Goal: Task Accomplishment & Management: Use online tool/utility

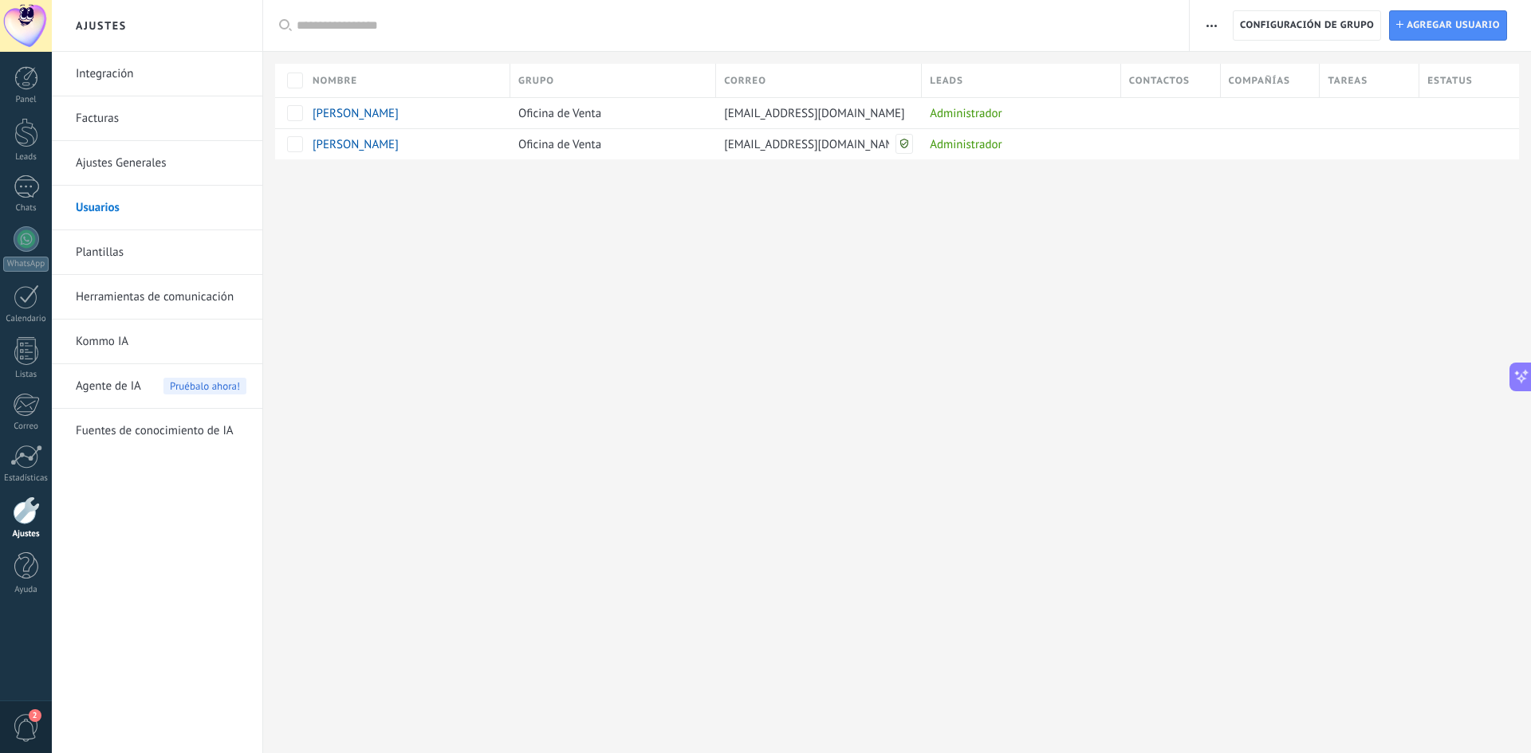
click at [32, 18] on div at bounding box center [26, 26] width 52 height 52
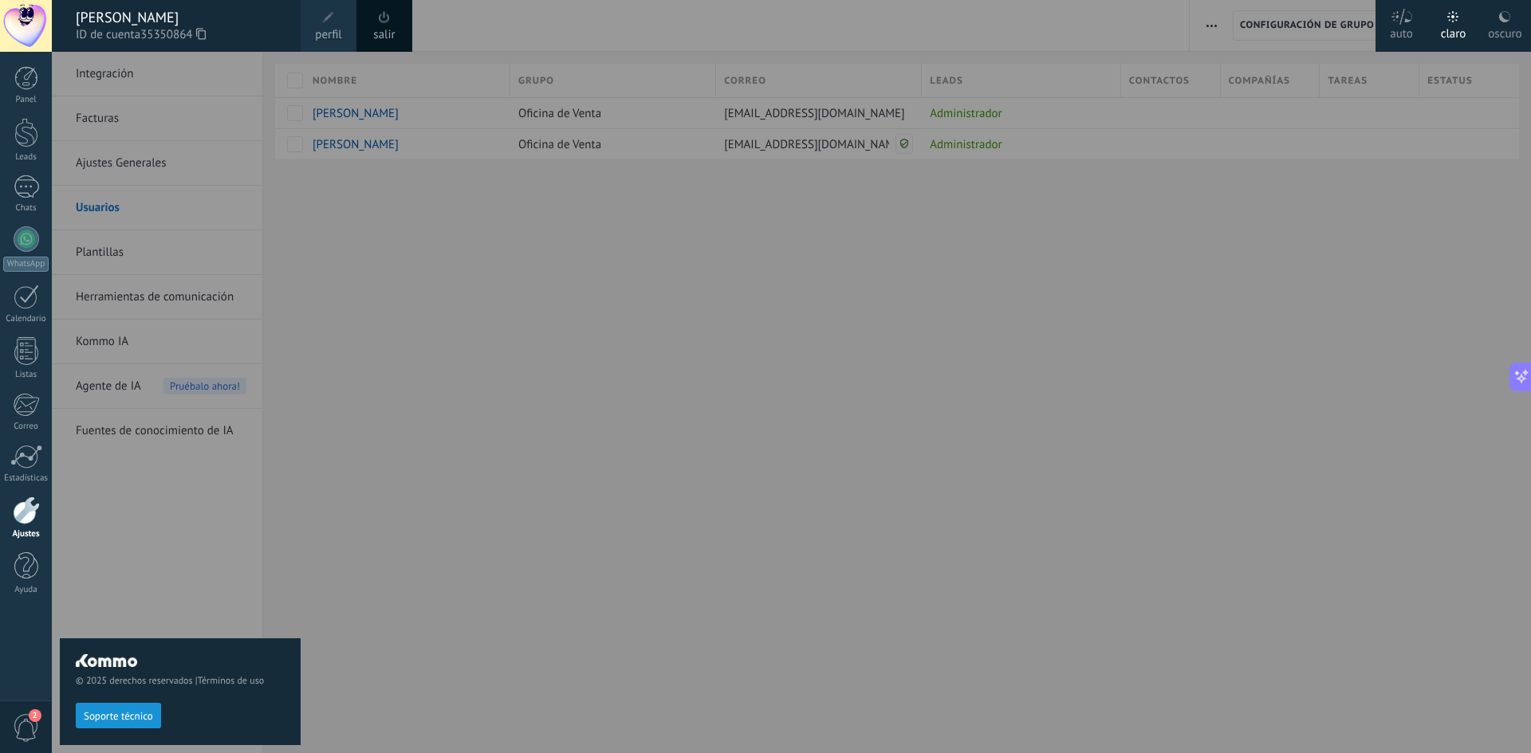
click at [31, 18] on div at bounding box center [26, 26] width 52 height 52
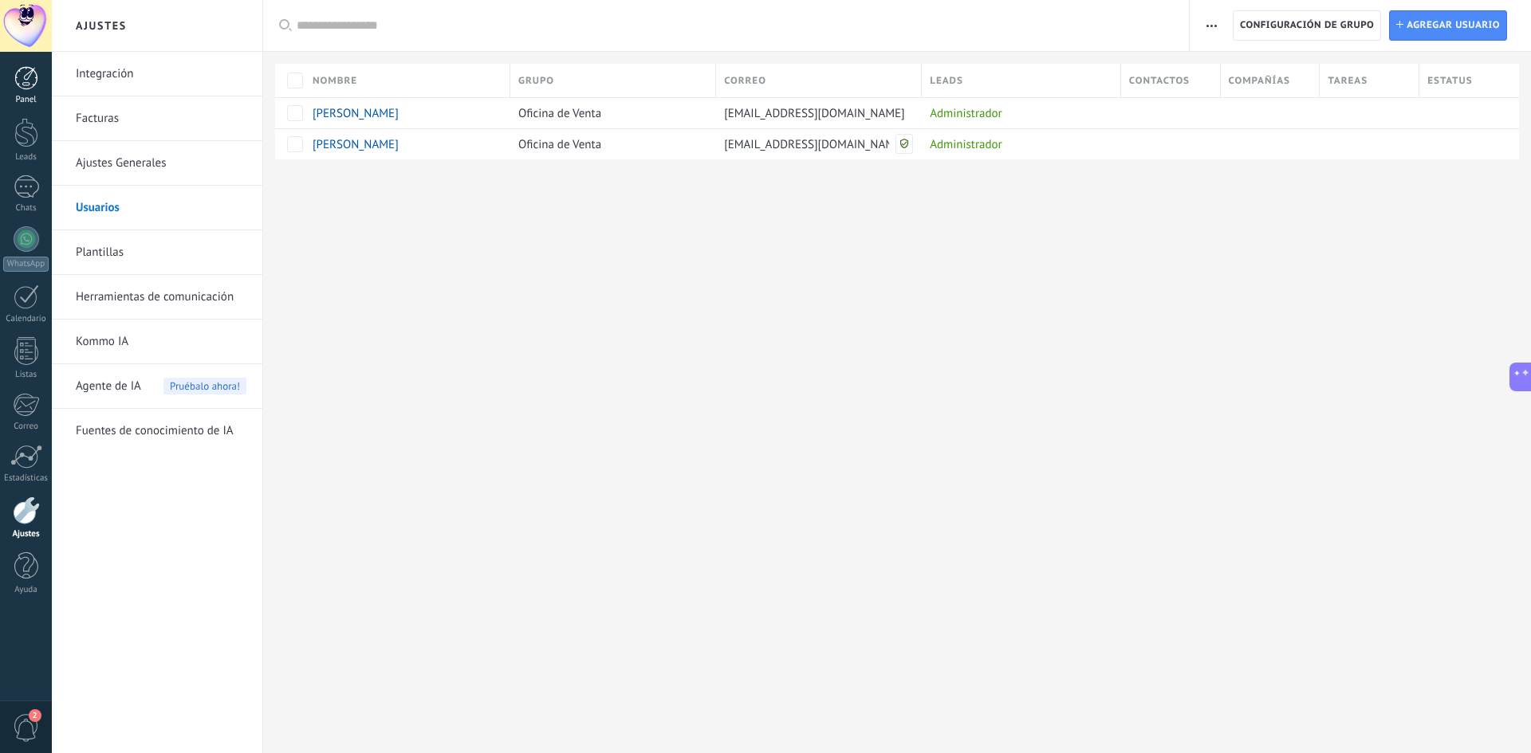
click at [30, 74] on div at bounding box center [26, 78] width 24 height 24
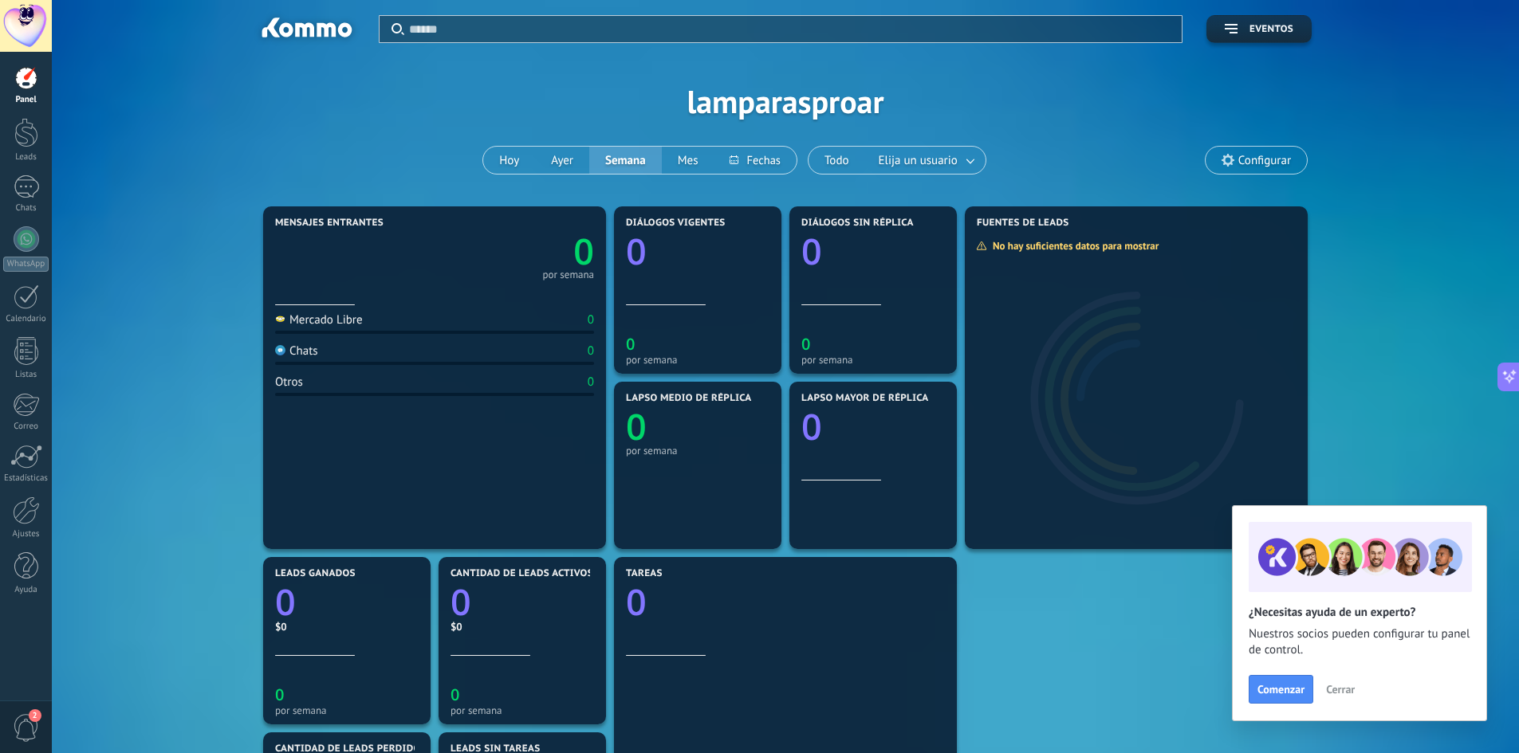
click at [28, 13] on div at bounding box center [26, 26] width 52 height 52
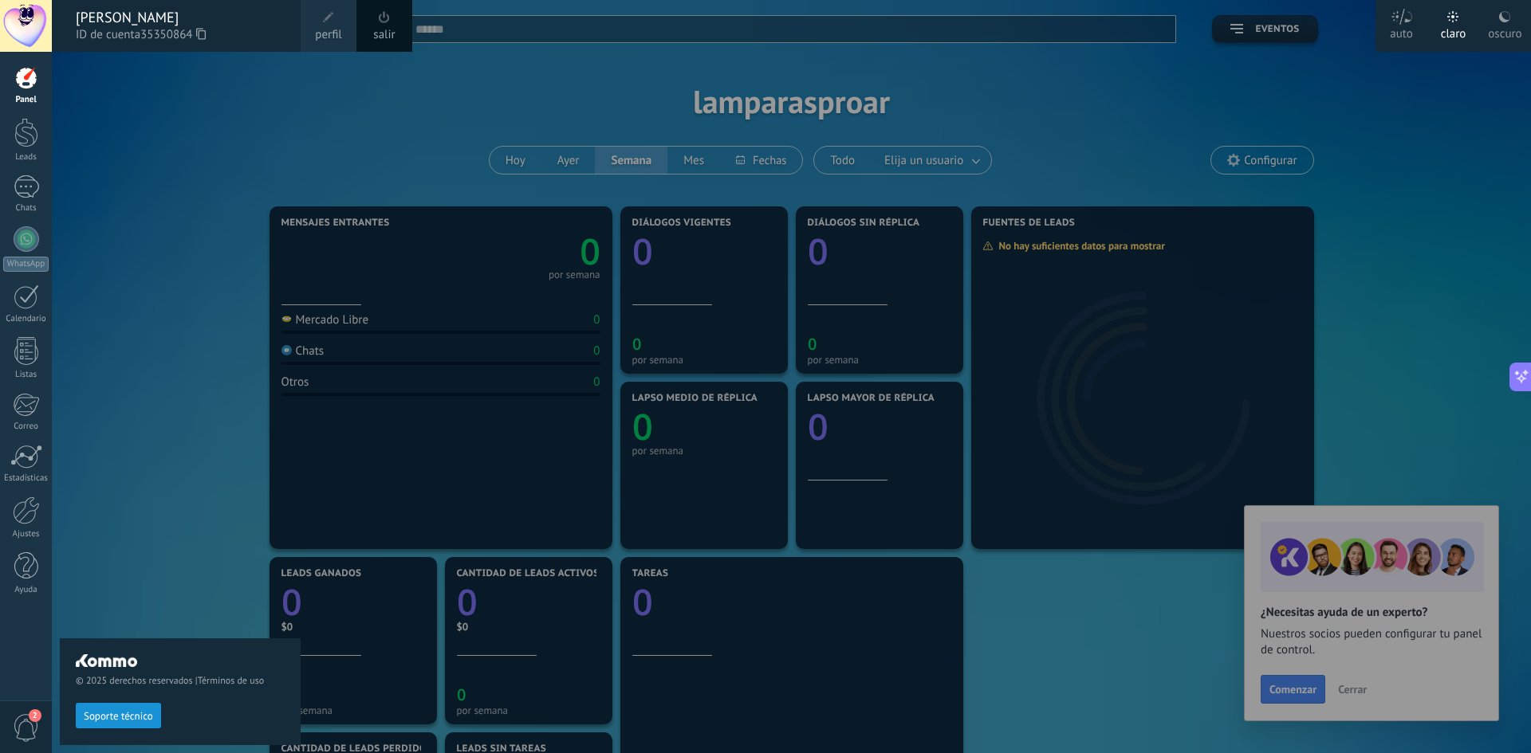
click at [130, 115] on div "© 2025 derechos reservados | Términos de uso Soporte técnico" at bounding box center [180, 403] width 241 height 702
click at [127, 112] on div "© 2025 derechos reservados | Términos de uso Soporte técnico" at bounding box center [180, 403] width 241 height 702
click at [22, 518] on div at bounding box center [26, 511] width 27 height 28
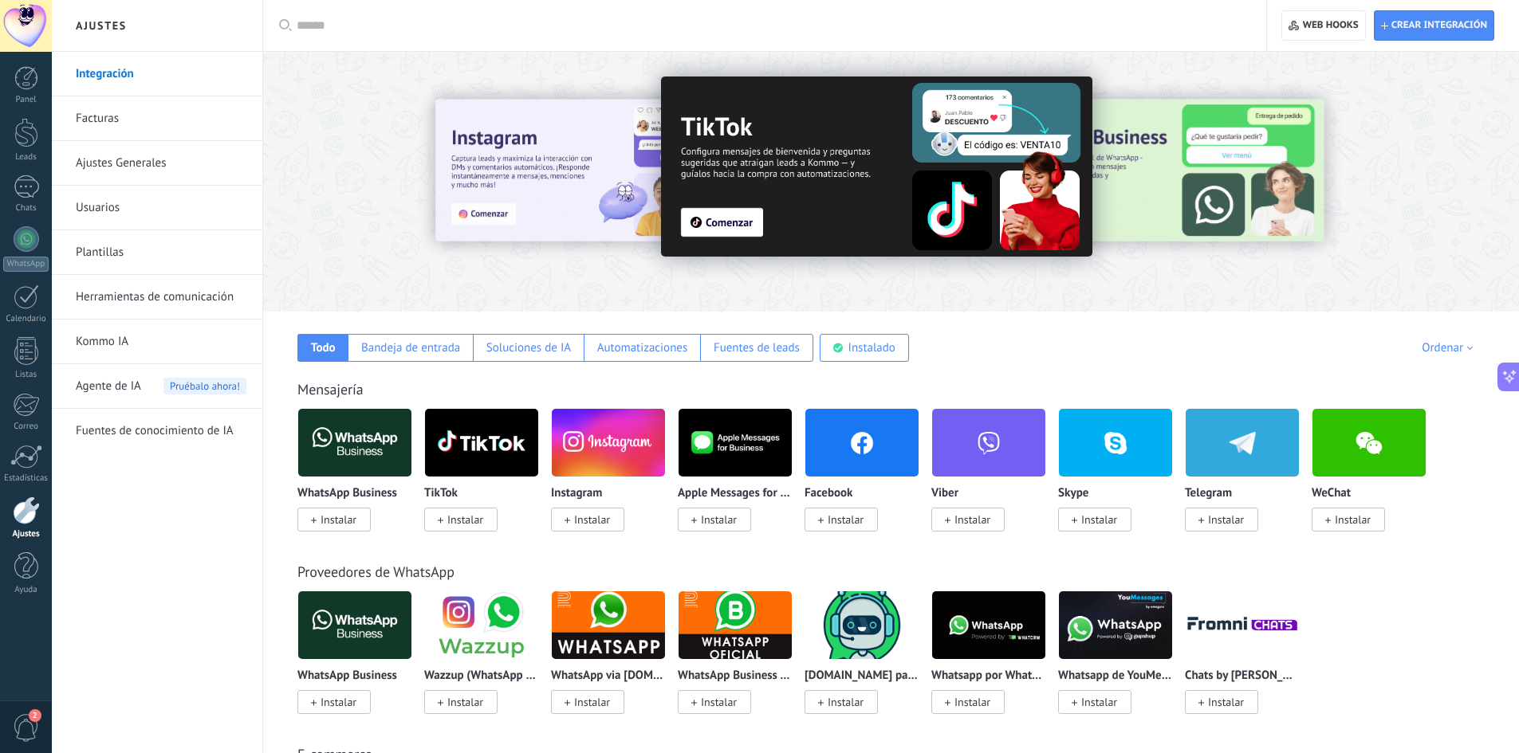
click at [599, 517] on span "Instalar" at bounding box center [592, 520] width 36 height 14
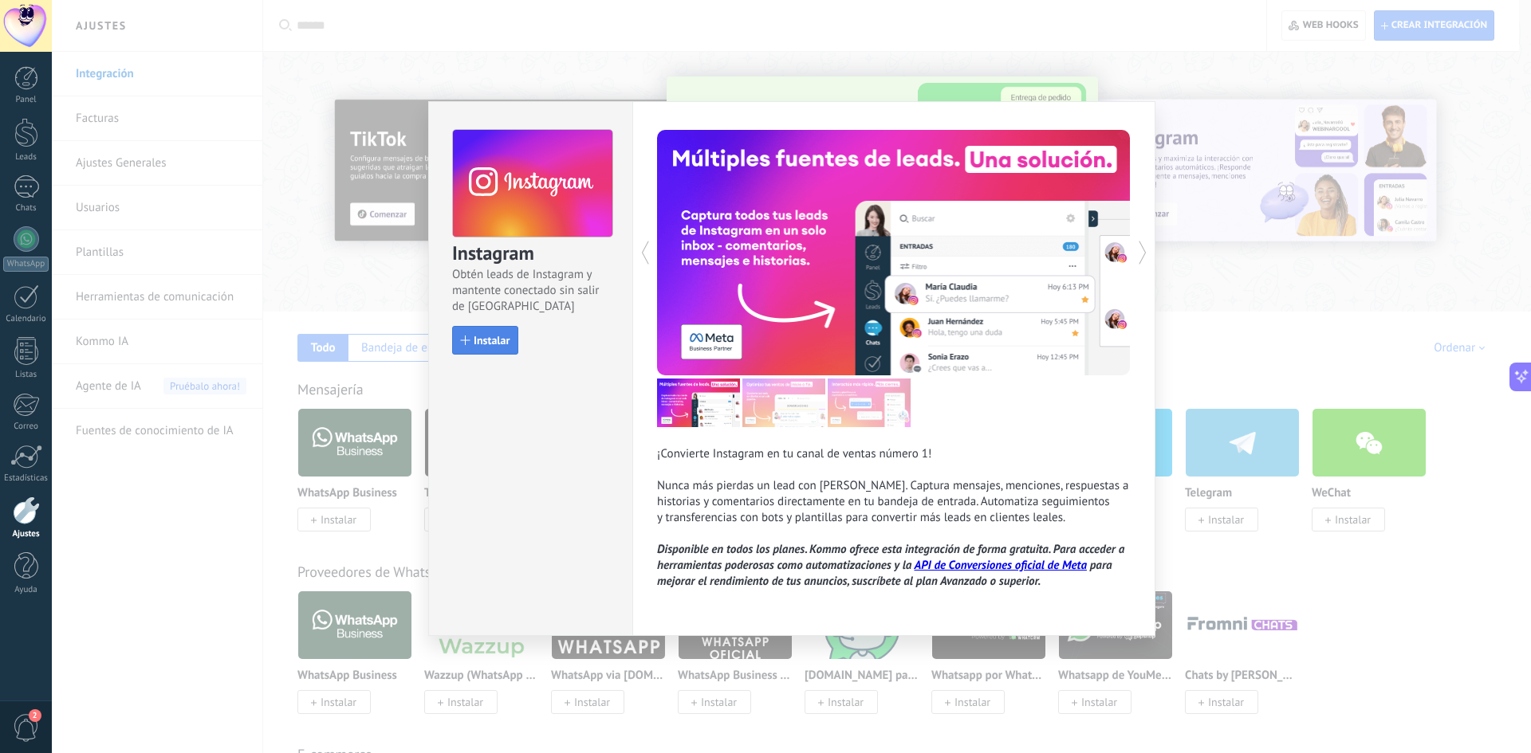
click at [486, 337] on span "Instalar" at bounding box center [492, 340] width 36 height 11
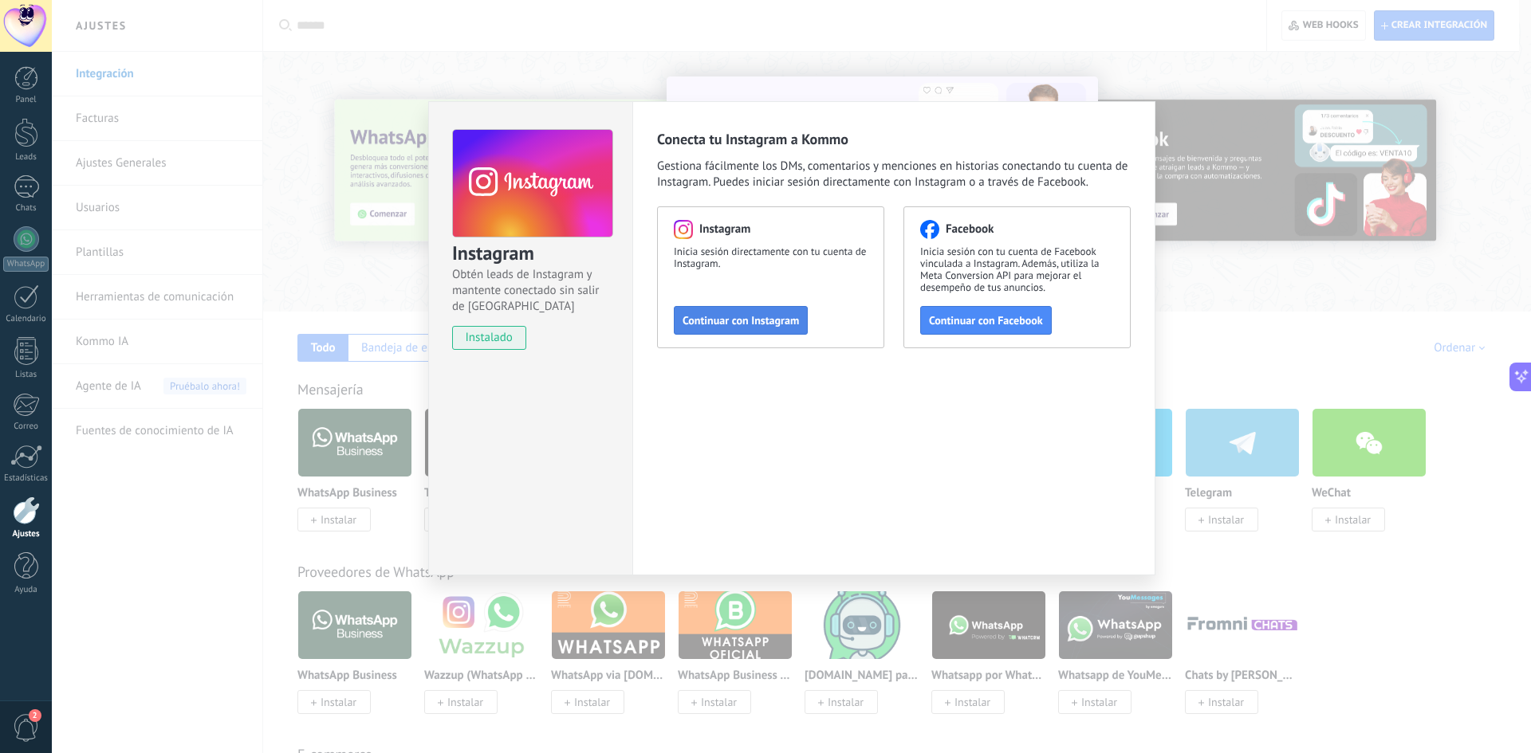
click at [754, 320] on span "Continuar con Instagram" at bounding box center [741, 320] width 116 height 11
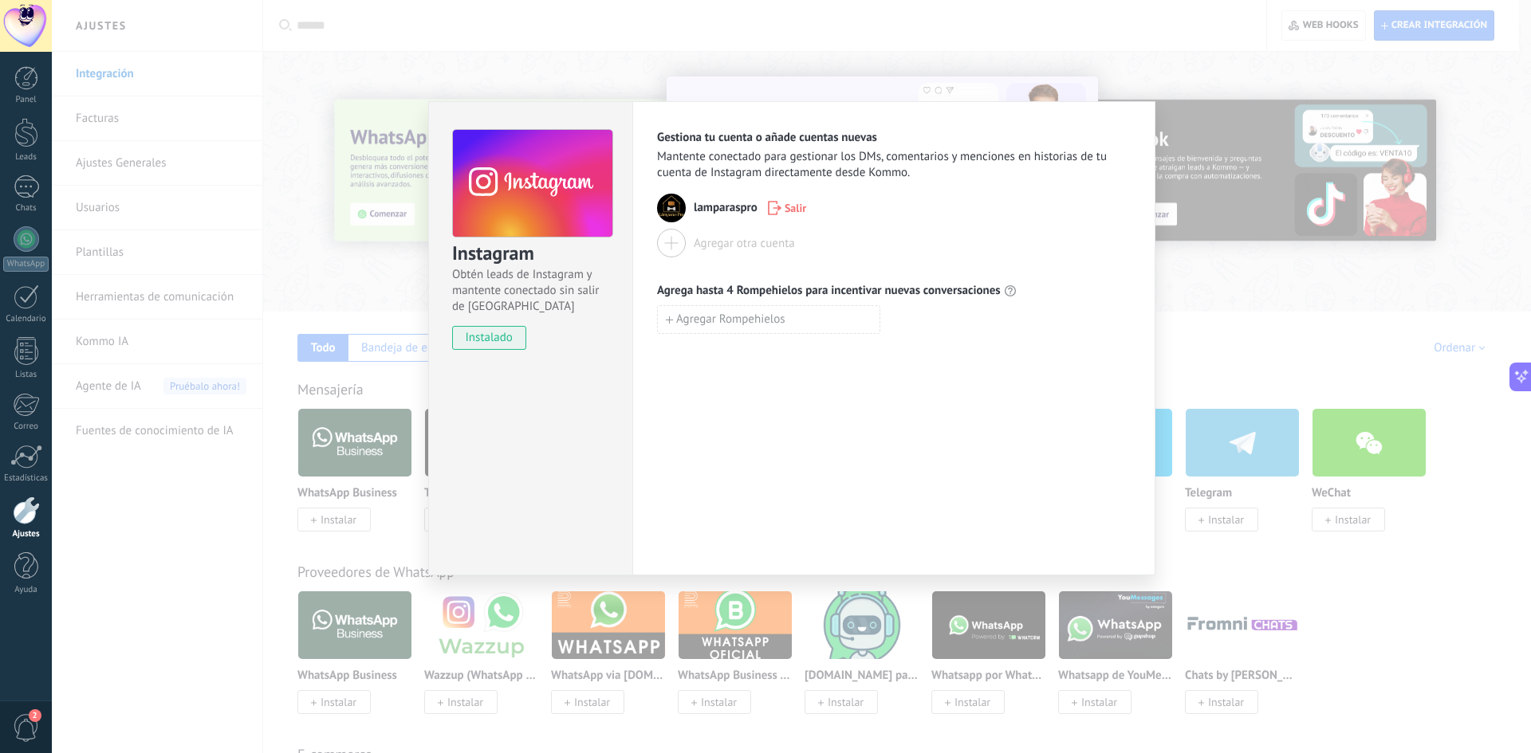
click at [502, 339] on span "instalado" at bounding box center [489, 338] width 73 height 24
click at [761, 324] on span "Agregar Rompehielos" at bounding box center [730, 319] width 109 height 11
click at [1216, 281] on div "Instagram Obtén leads de Instagram y mantente conectado sin salir de Kommo inst…" at bounding box center [791, 376] width 1479 height 753
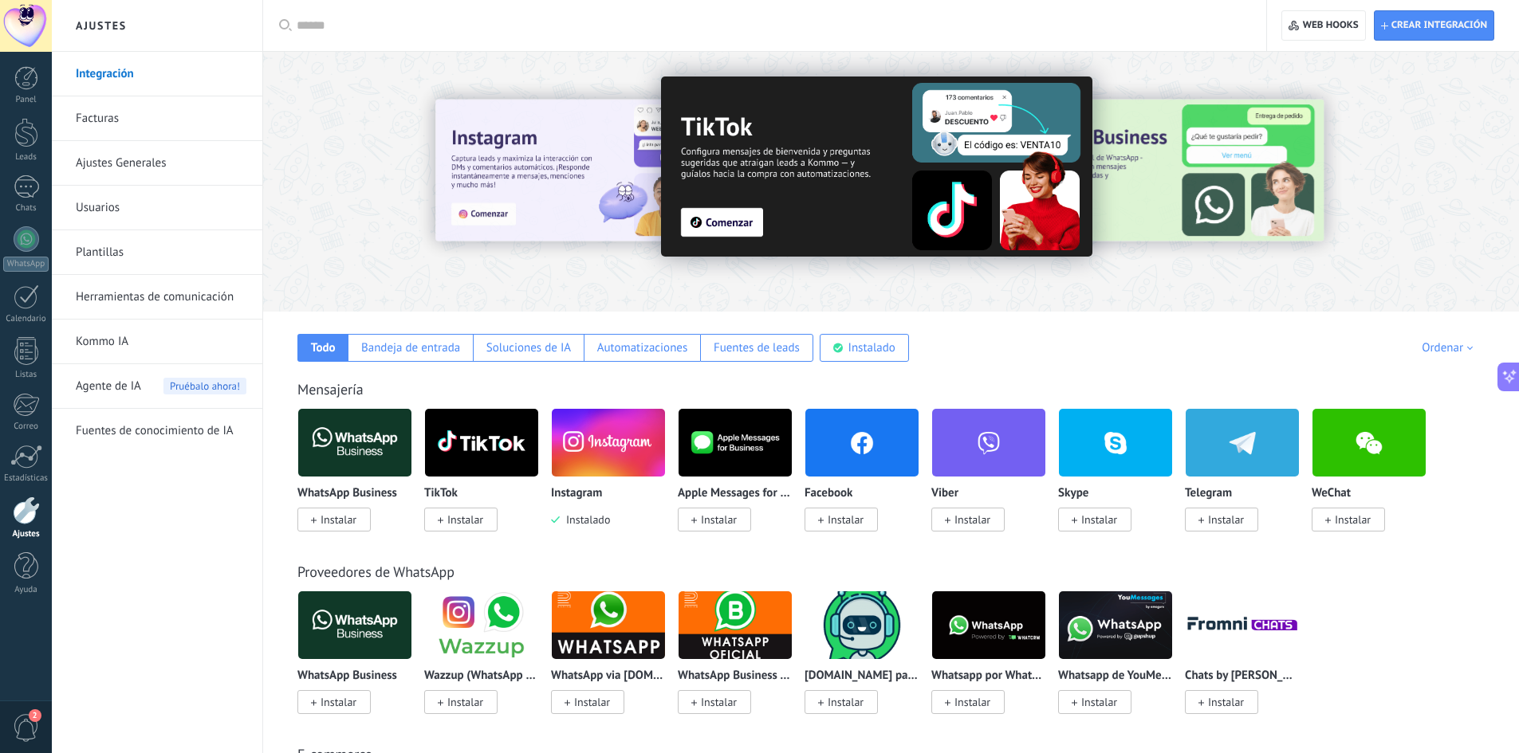
click at [845, 521] on span "Instalar" at bounding box center [846, 520] width 36 height 14
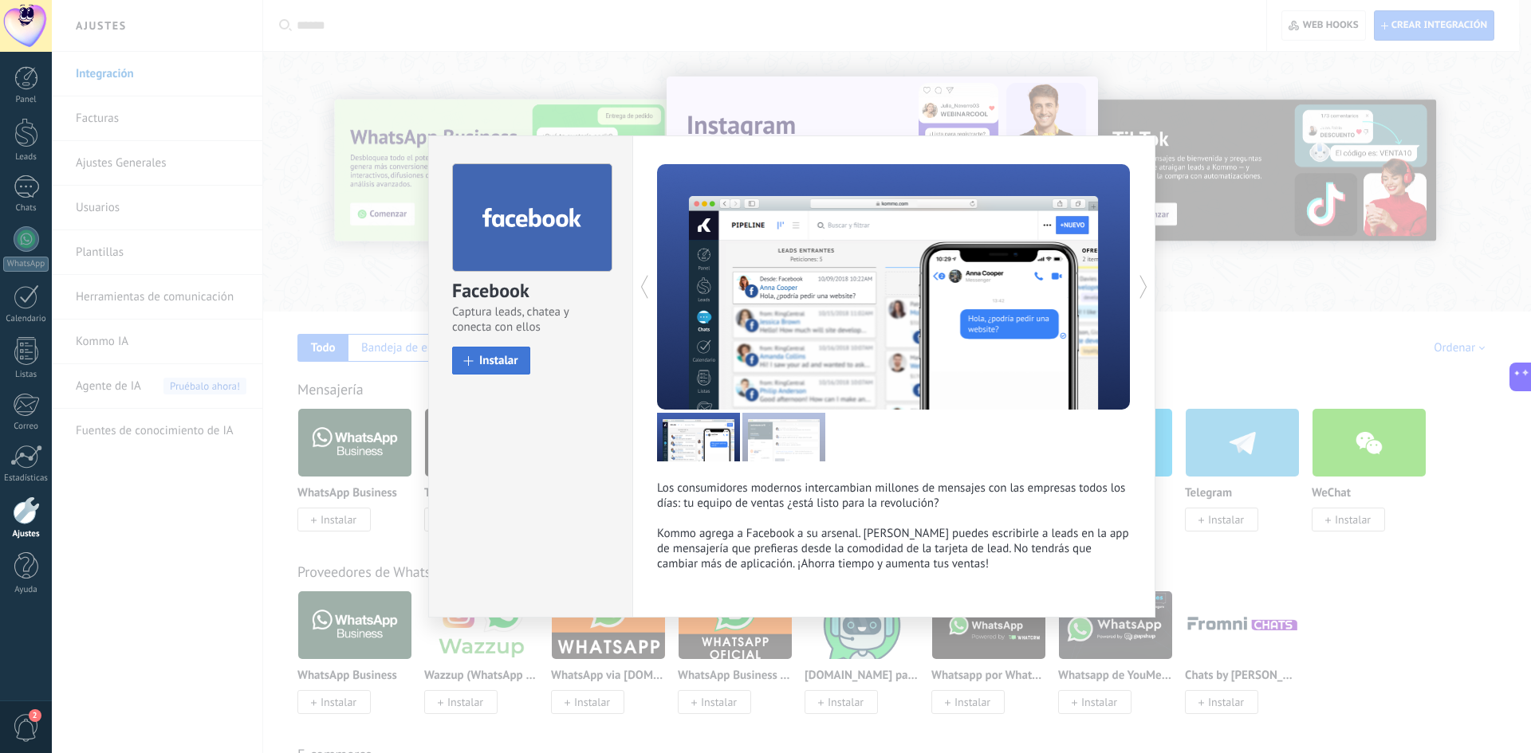
click at [489, 365] on span "Instalar" at bounding box center [498, 361] width 39 height 12
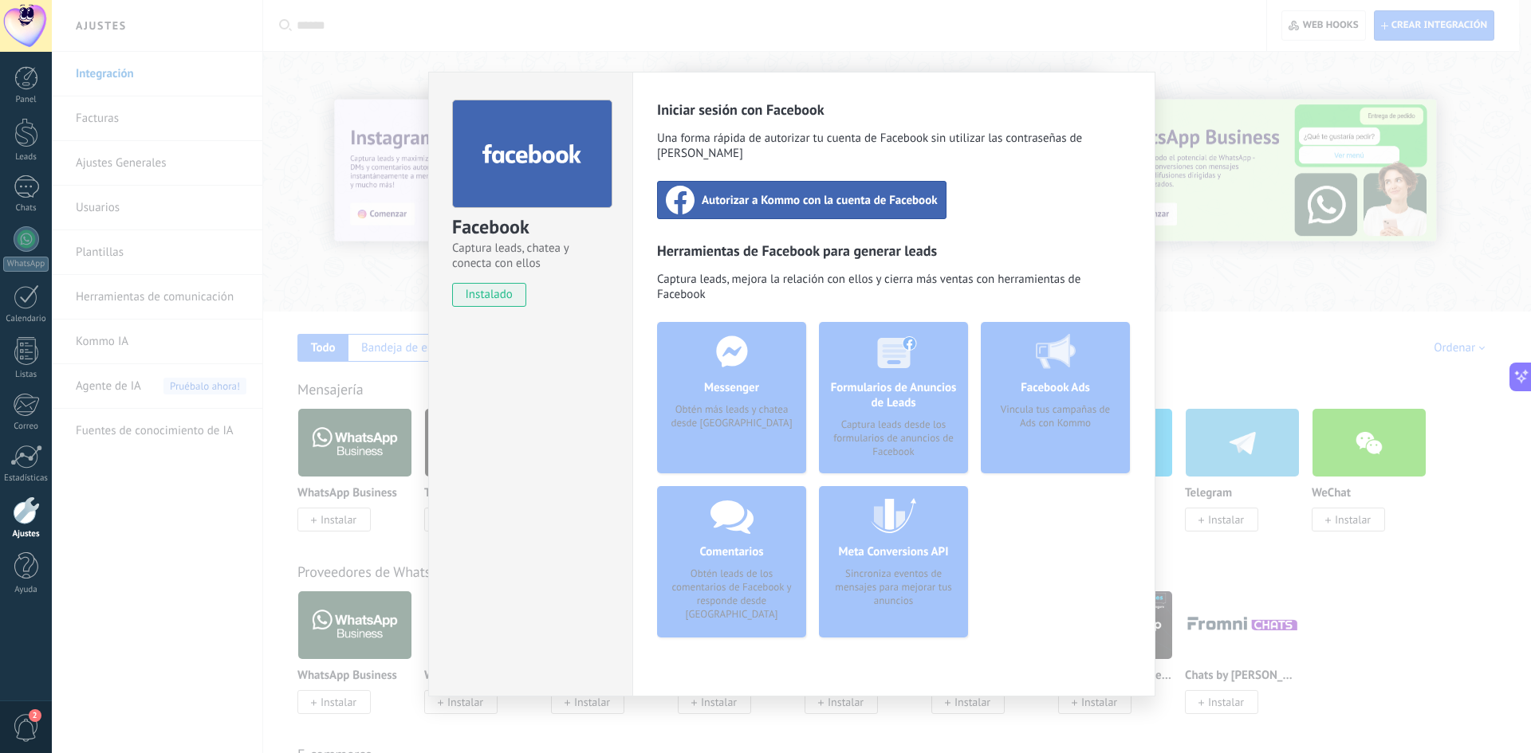
click at [832, 192] on span "Autorizar a Kommo con la cuenta de Facebook" at bounding box center [820, 200] width 236 height 16
